Goal: Information Seeking & Learning: Learn about a topic

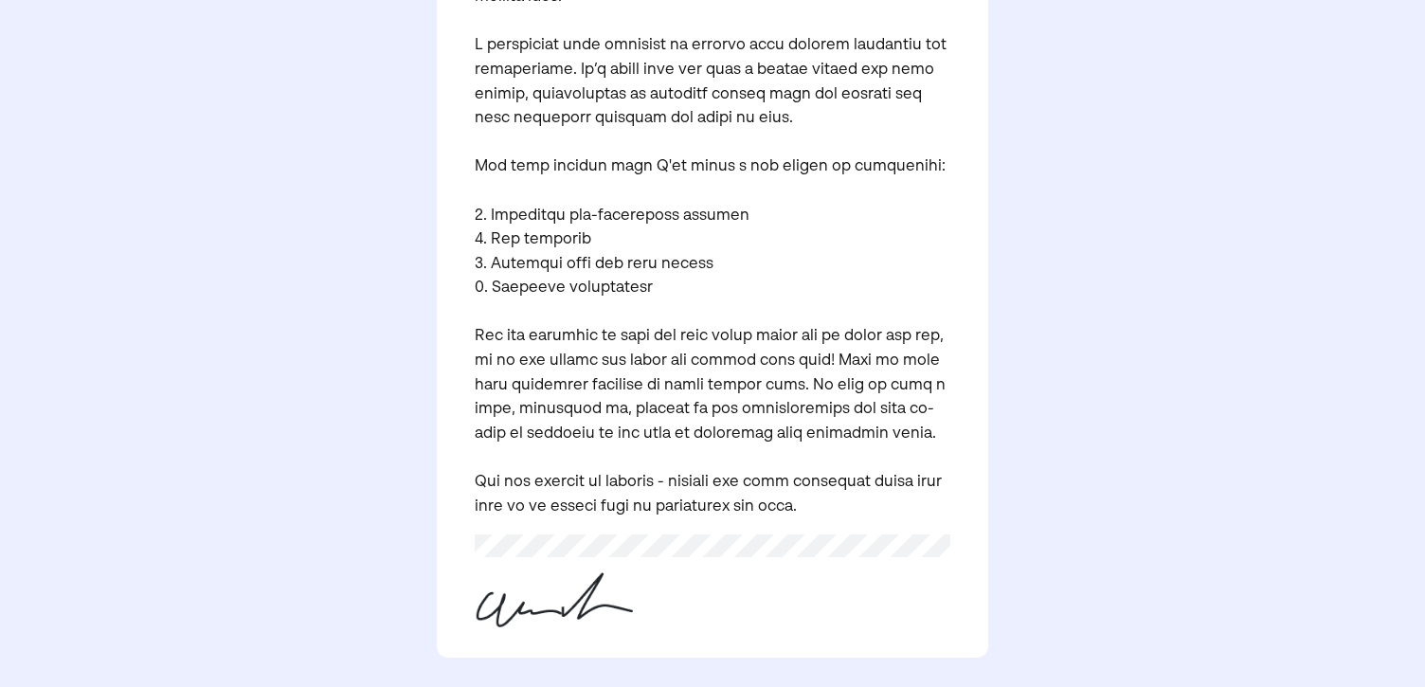
scroll to position [543, 0]
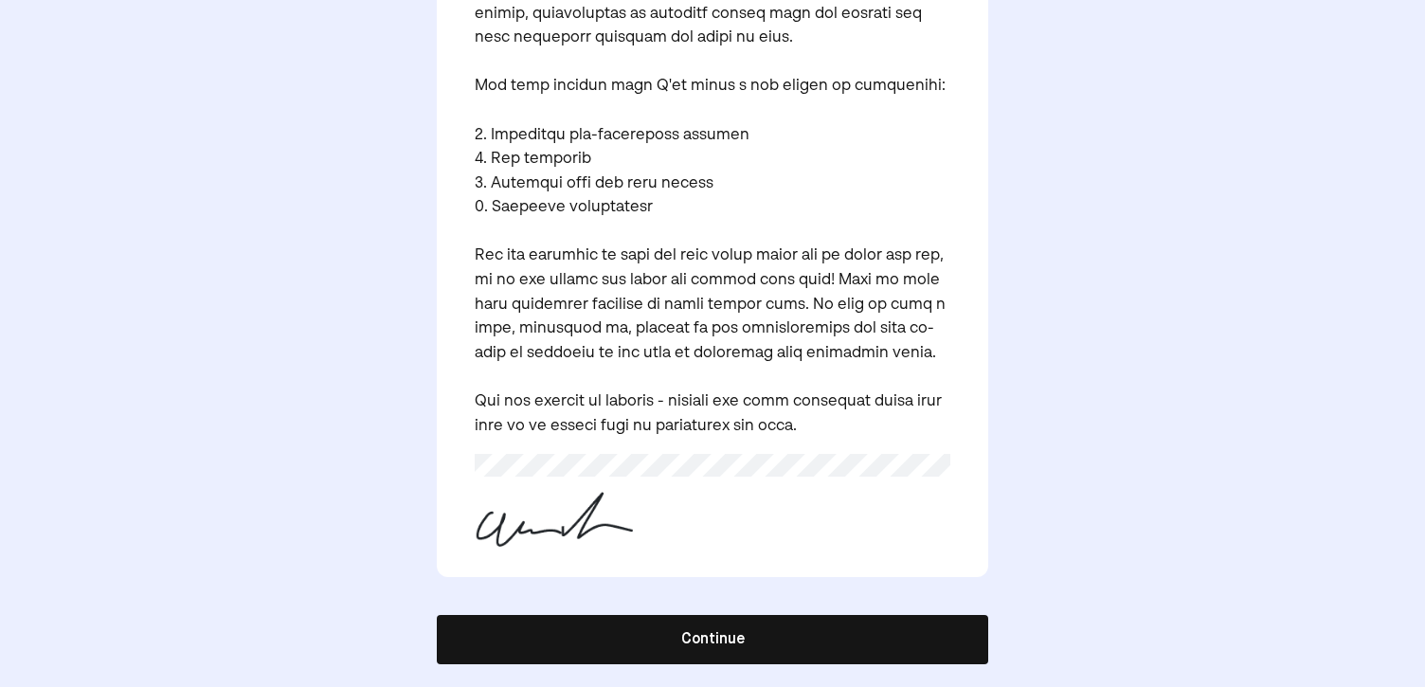
click at [778, 639] on button "Continue" at bounding box center [712, 639] width 551 height 49
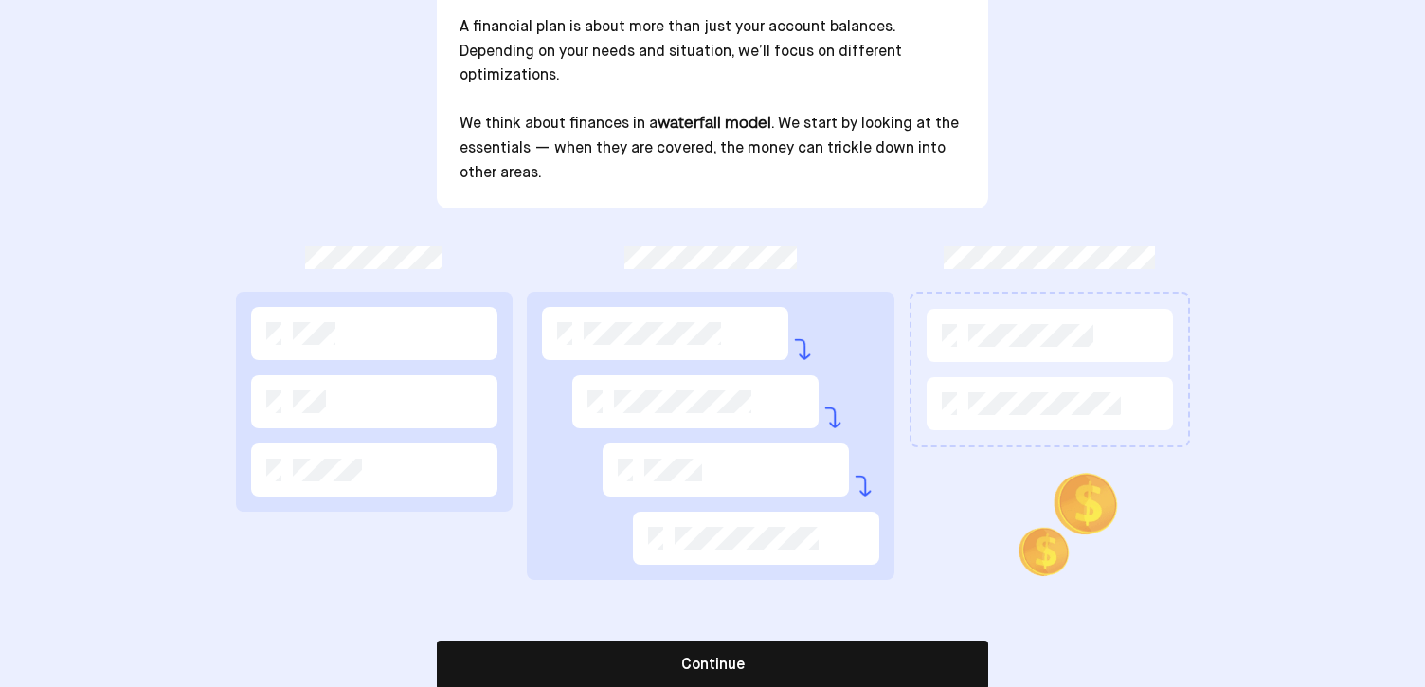
scroll to position [299, 0]
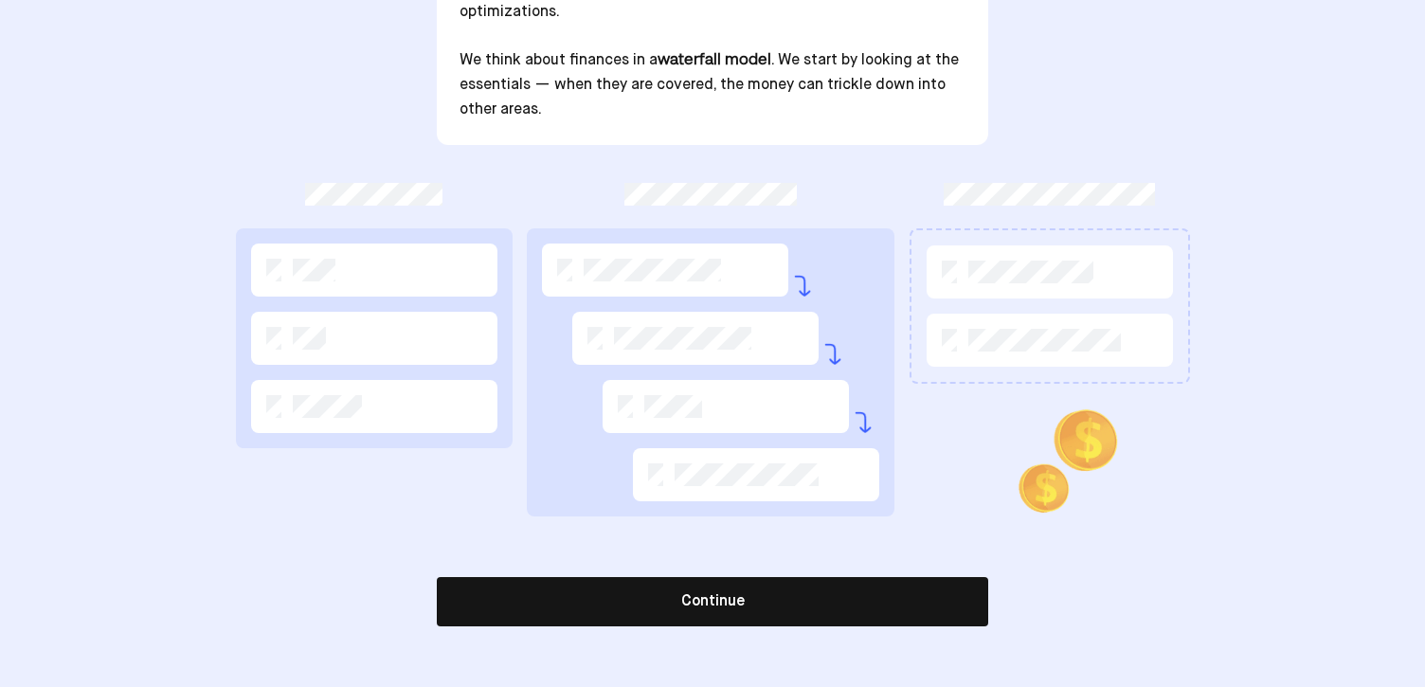
click at [794, 604] on button "Continue" at bounding box center [712, 601] width 551 height 49
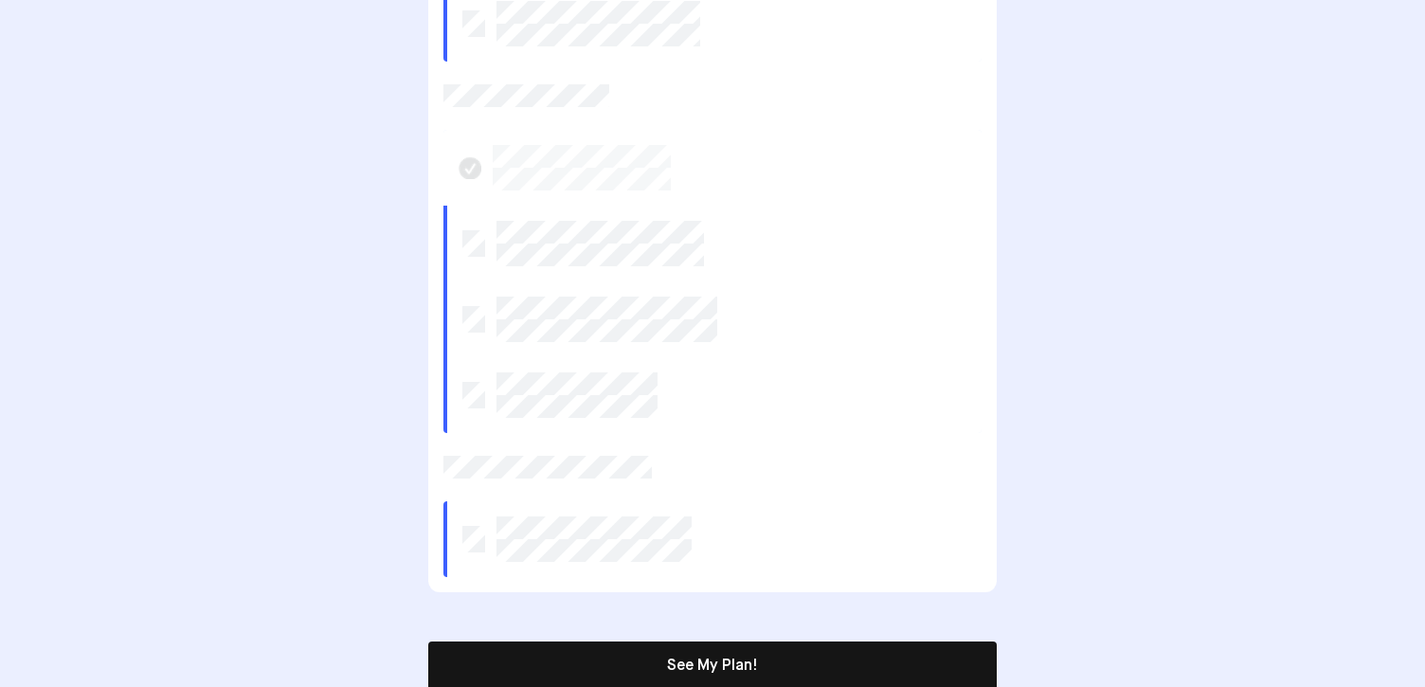
scroll to position [681, 0]
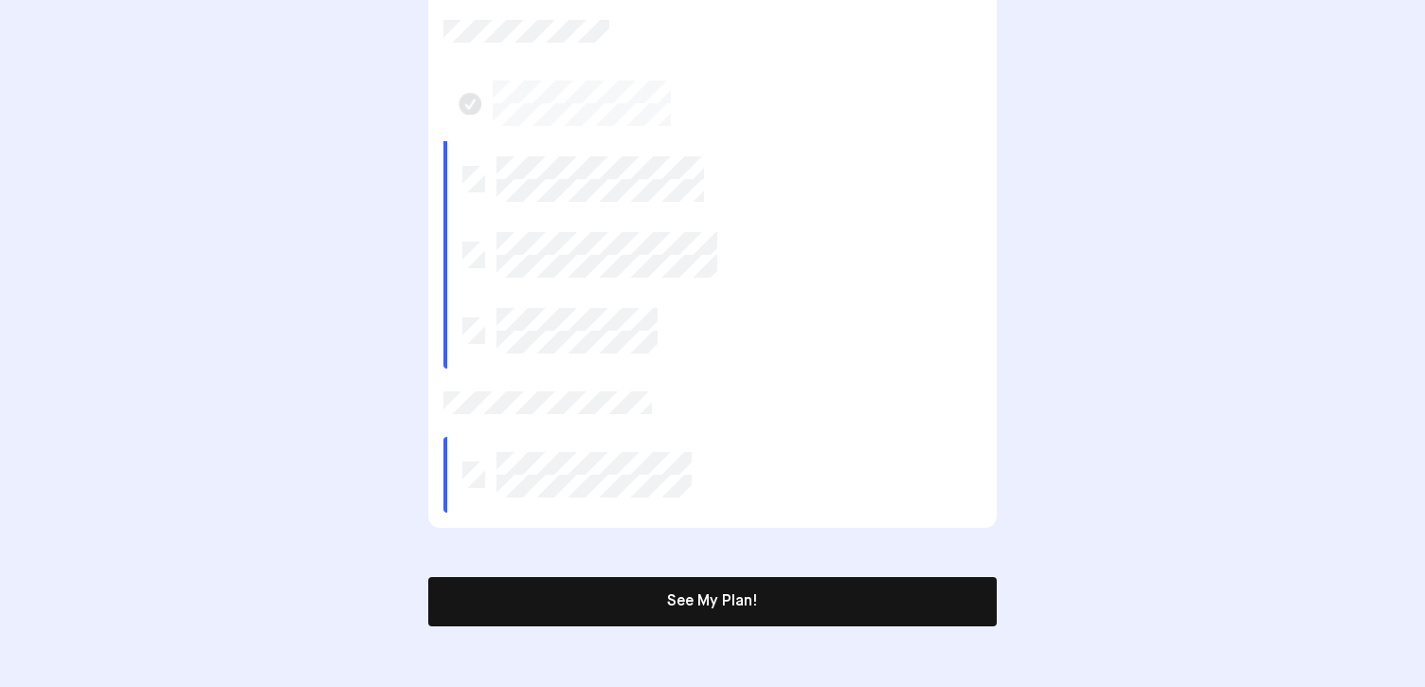
click at [798, 608] on button "See My Plan!" at bounding box center [712, 601] width 568 height 49
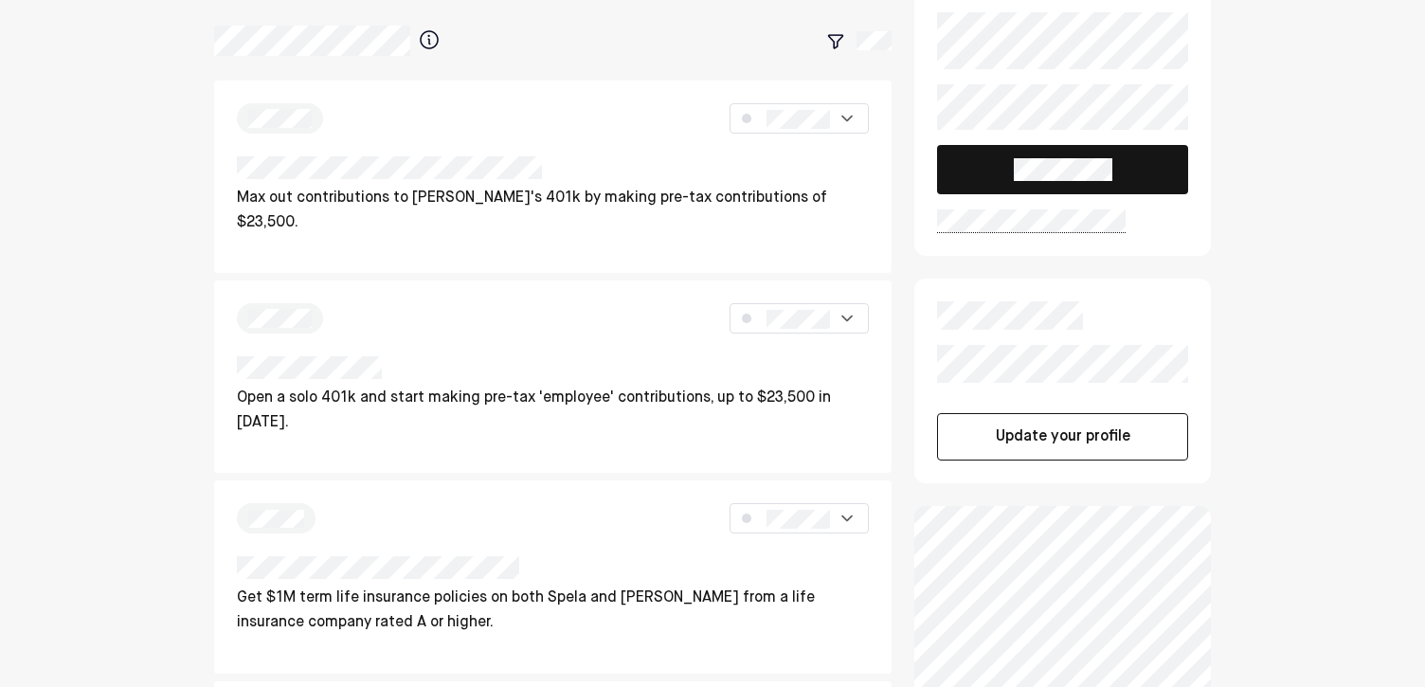
scroll to position [0, 0]
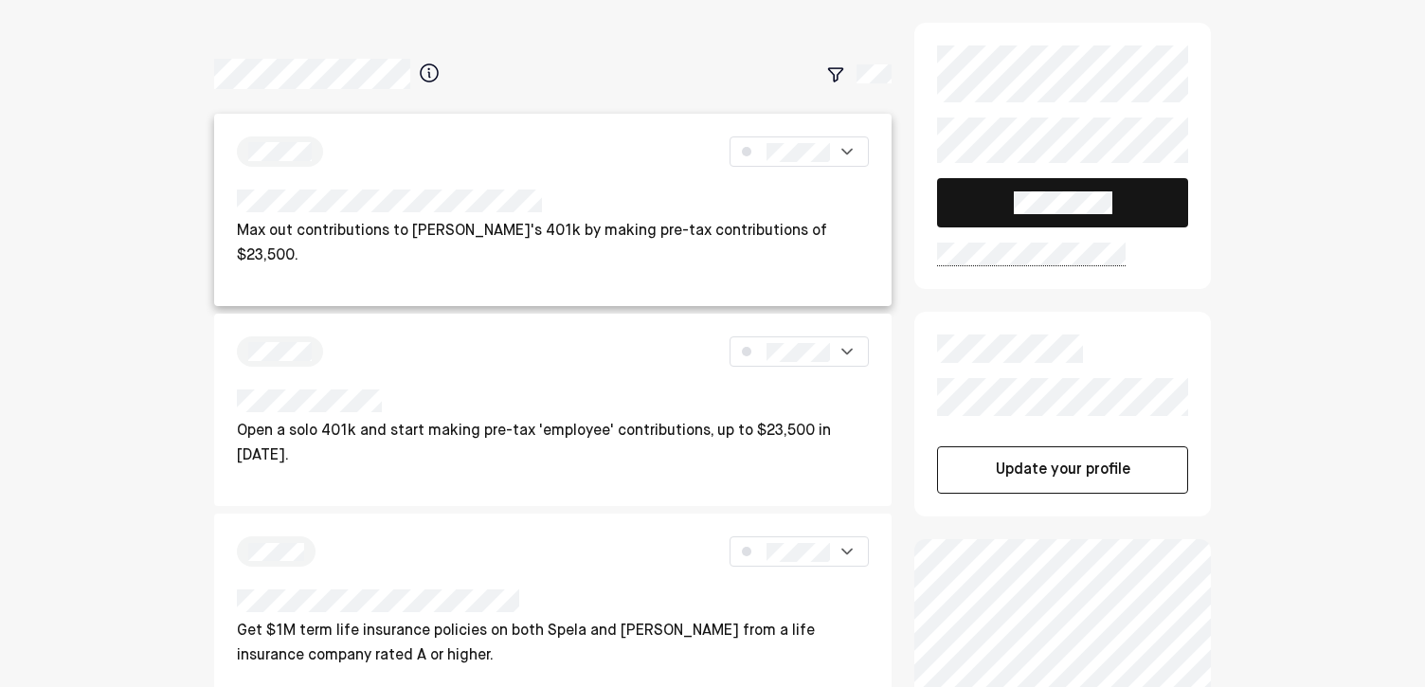
click at [518, 213] on div at bounding box center [553, 204] width 633 height 30
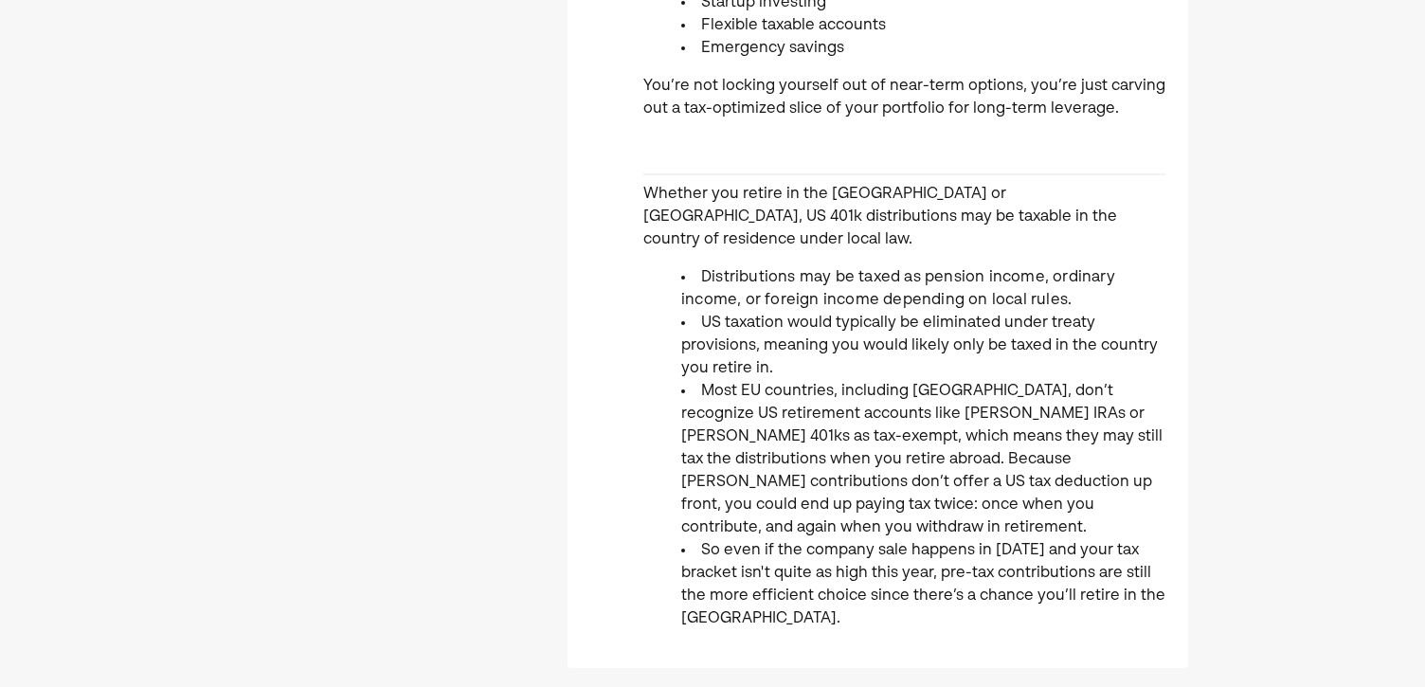
scroll to position [1201, 0]
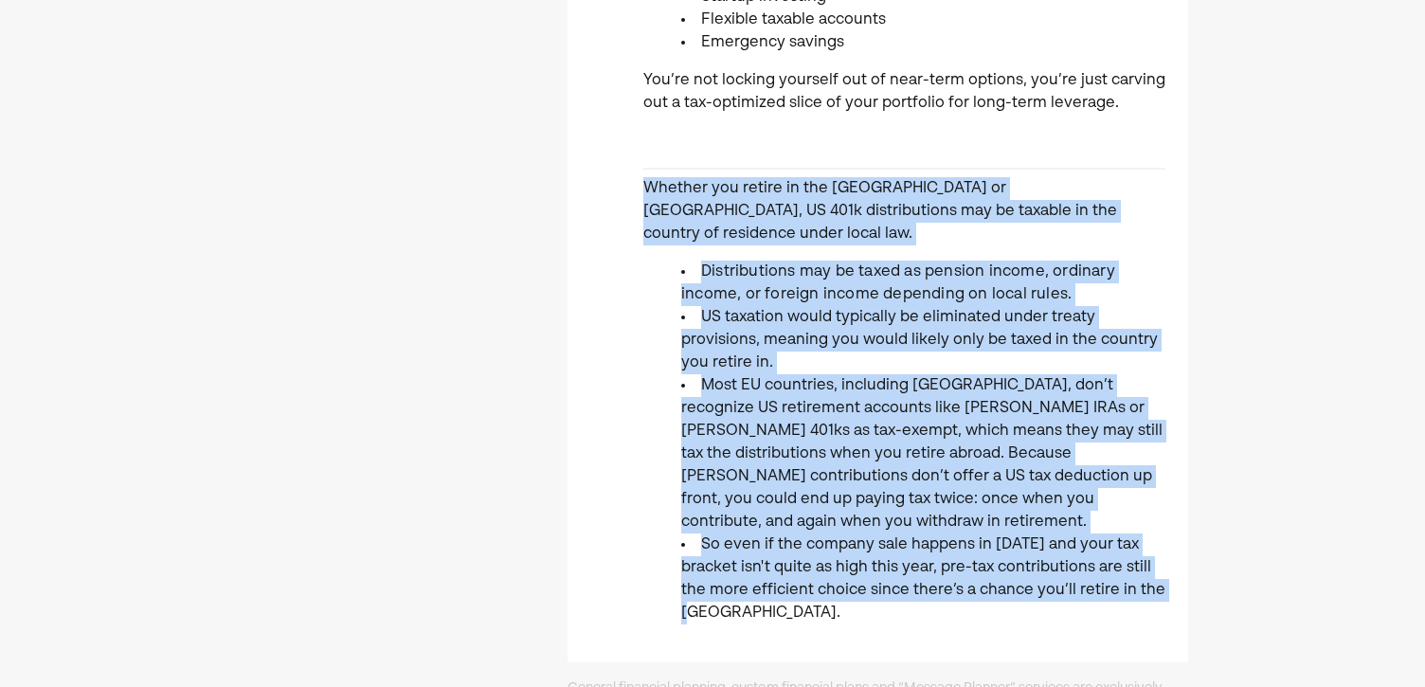
drag, startPoint x: 724, startPoint y: 569, endPoint x: 628, endPoint y: 180, distance: 400.9
copy div "Whether you retire in the [GEOGRAPHIC_DATA] or [GEOGRAPHIC_DATA], US 401k distr…"
click at [967, 374] on li "Most EU countries, including [GEOGRAPHIC_DATA], don’t recognize US retirement a…" at bounding box center [923, 453] width 484 height 159
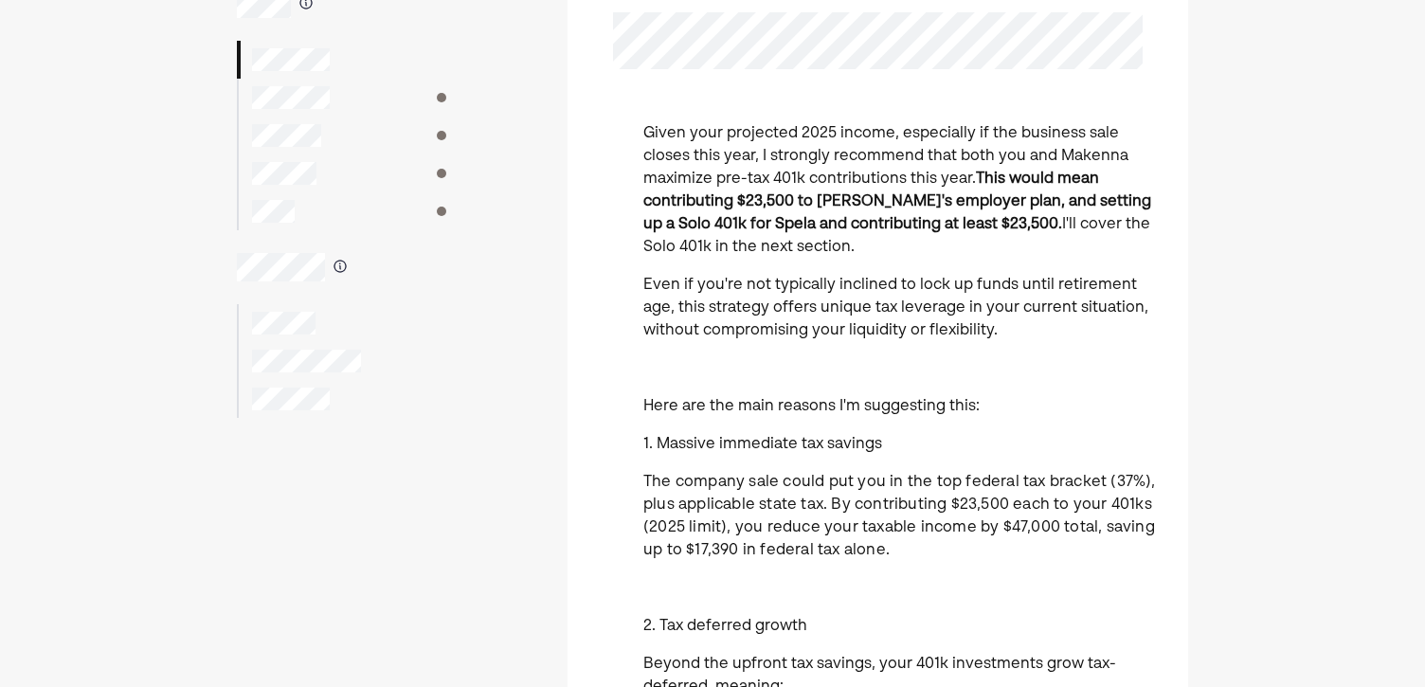
scroll to position [0, 0]
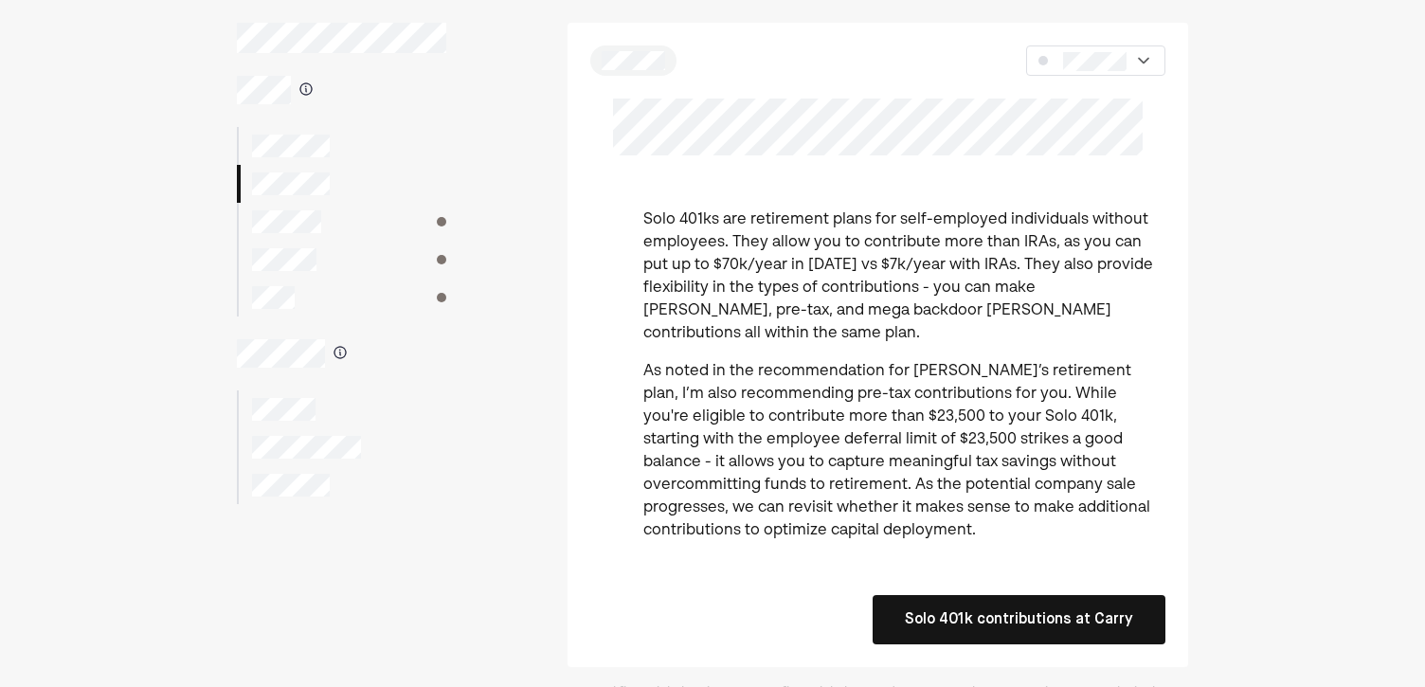
scroll to position [64, 0]
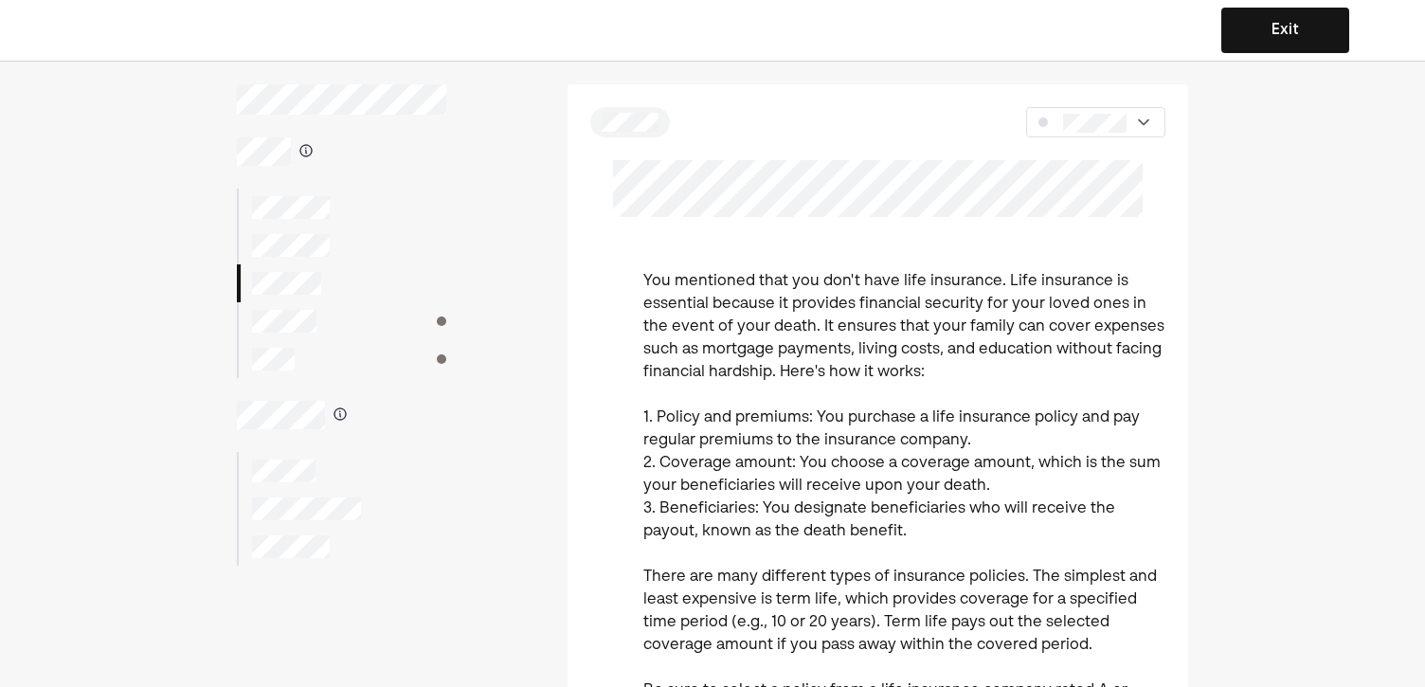
click at [323, 321] on div at bounding box center [341, 321] width 209 height 38
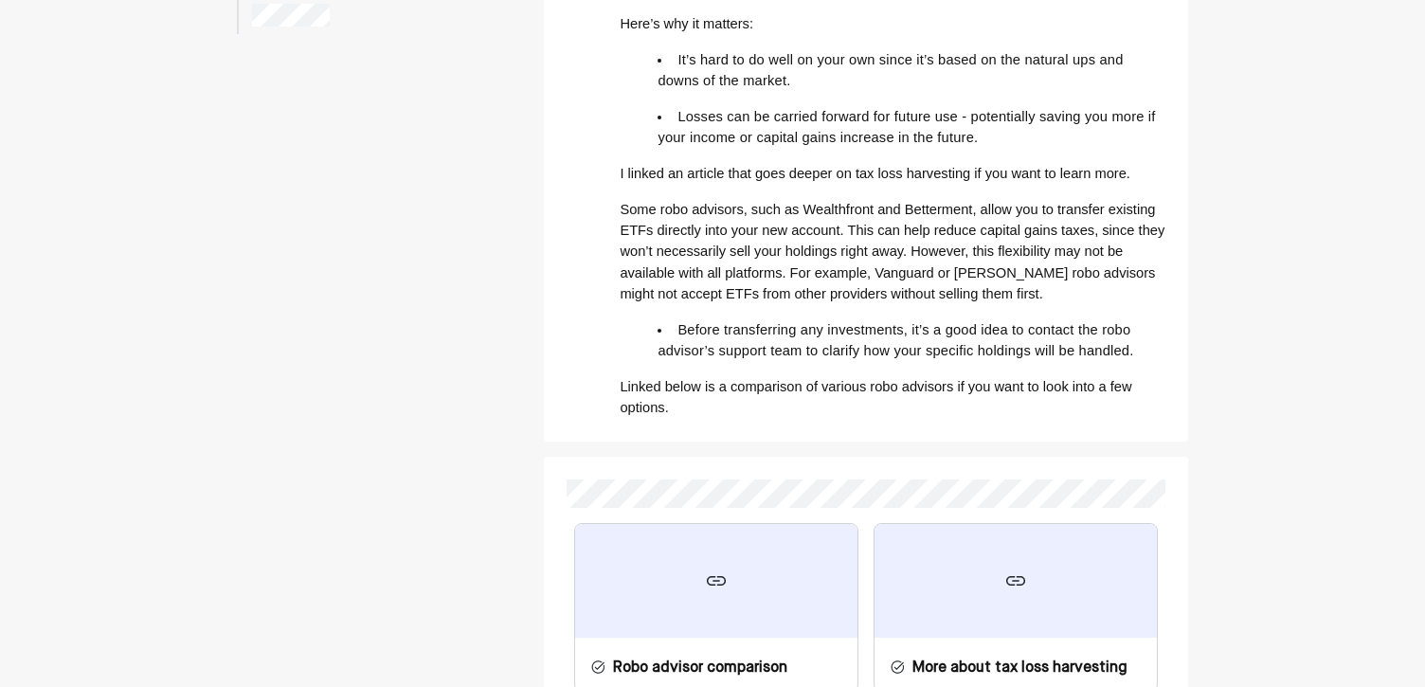
scroll to position [685, 0]
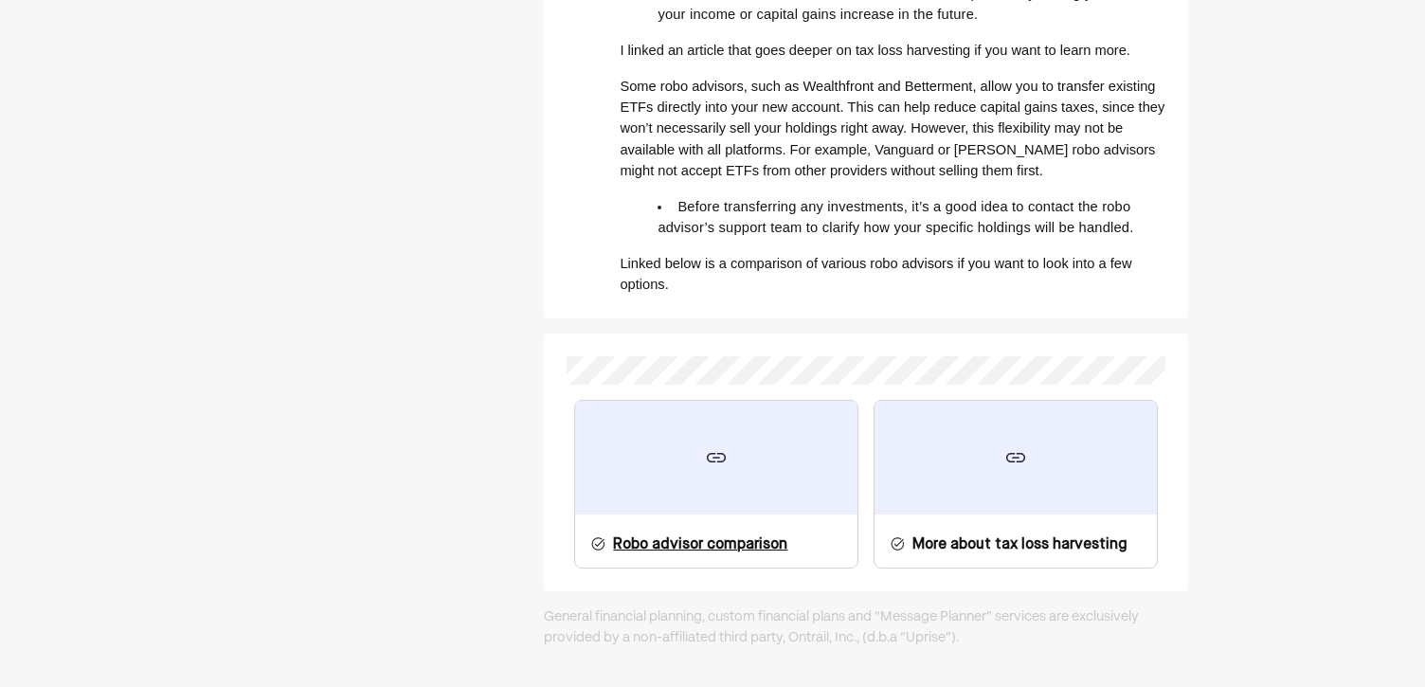
click at [781, 460] on div at bounding box center [716, 458] width 282 height 114
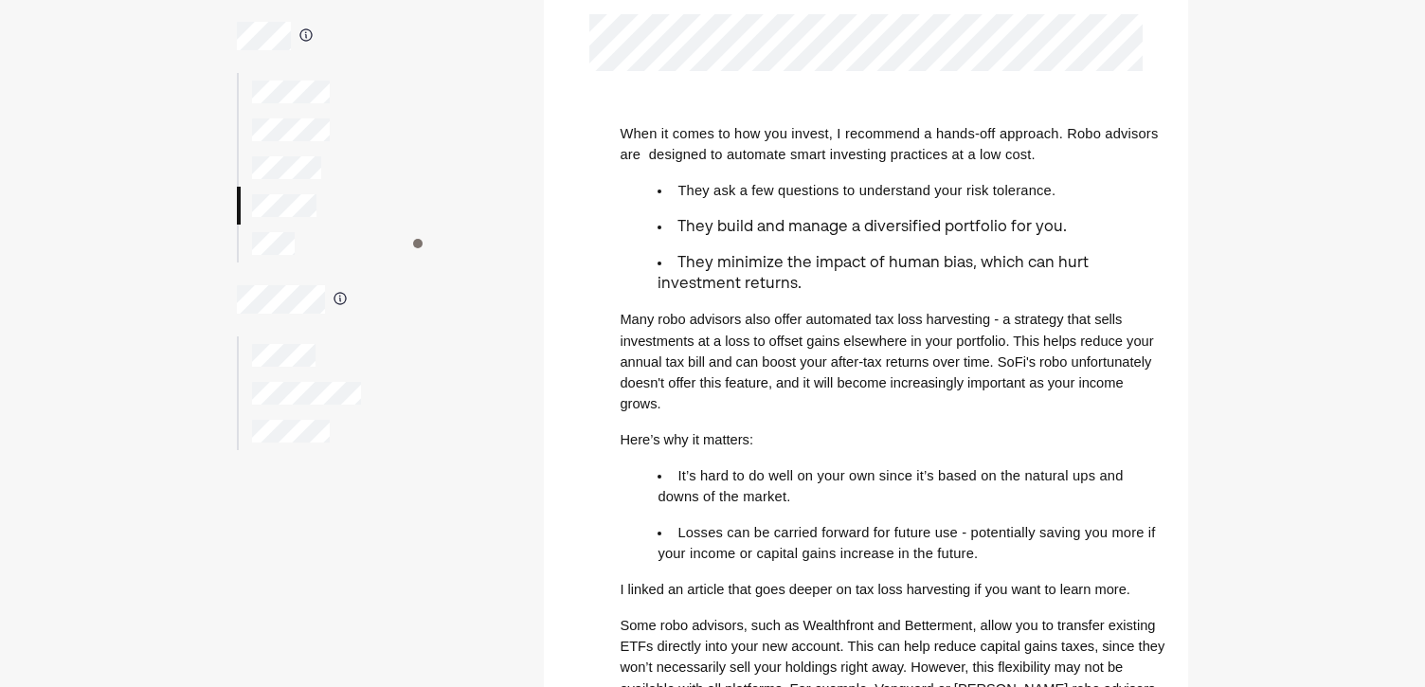
scroll to position [0, 0]
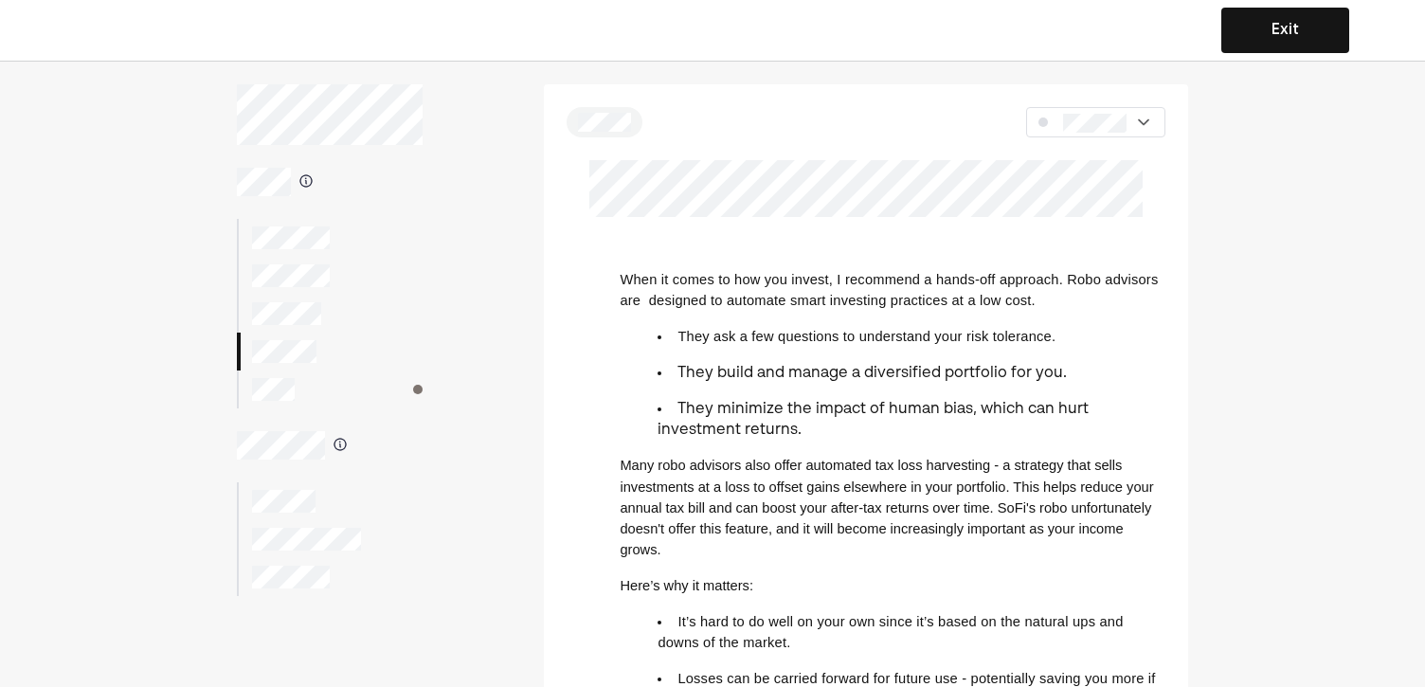
click at [348, 396] on div at bounding box center [330, 389] width 187 height 38
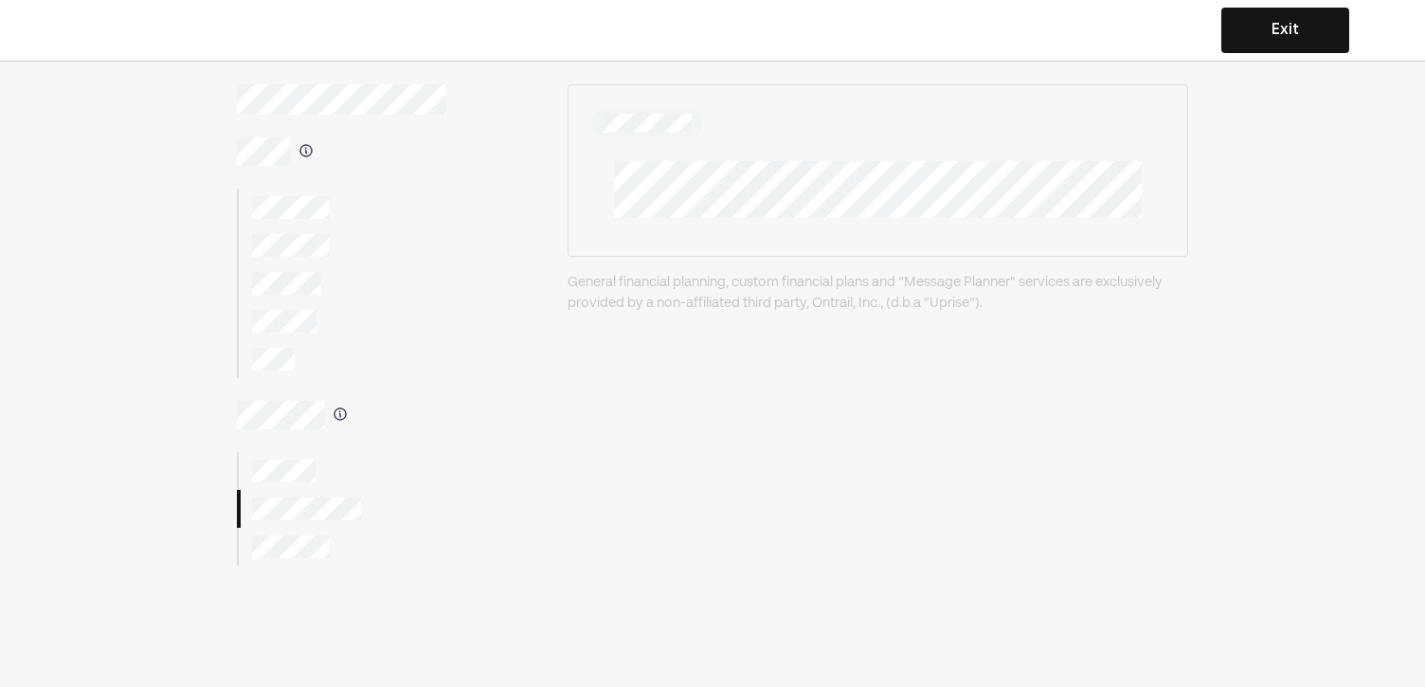
click at [292, 533] on div at bounding box center [341, 547] width 209 height 38
click at [1299, 34] on button "Exit" at bounding box center [1285, 30] width 128 height 45
